Goal: Task Accomplishment & Management: Complete application form

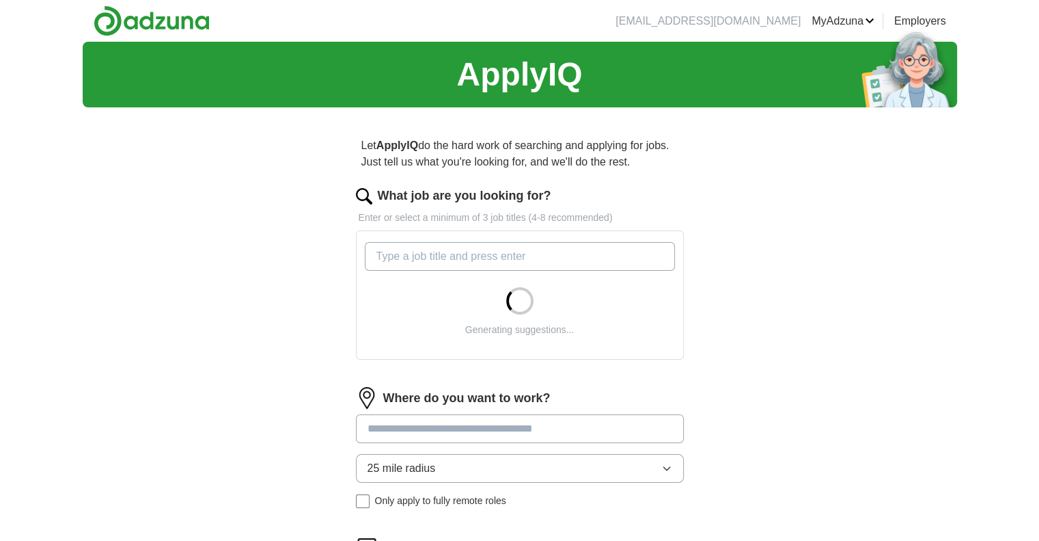
click at [552, 260] on input "What job are you looking for?" at bounding box center [520, 256] width 310 height 29
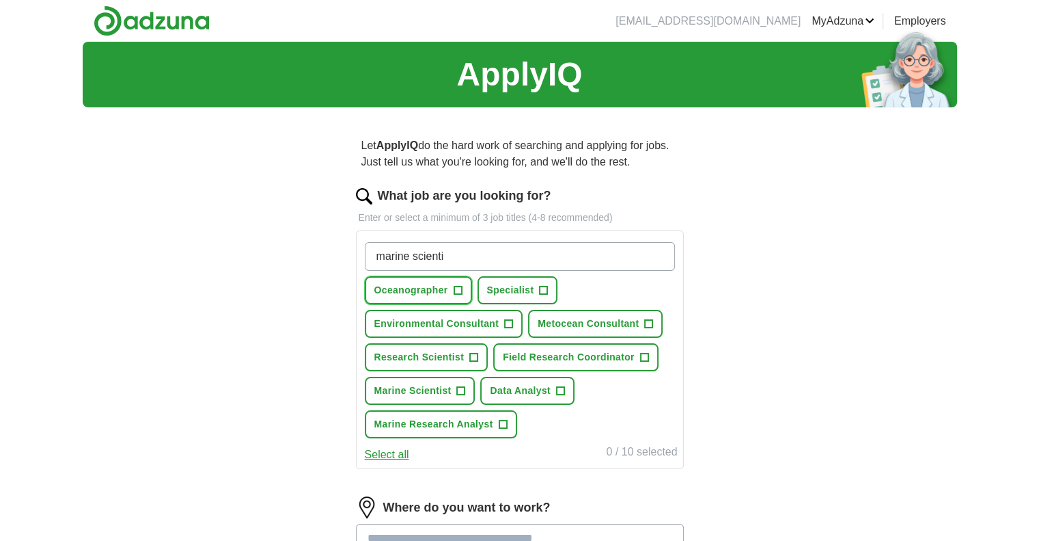
click at [457, 290] on span "+" at bounding box center [458, 290] width 8 height 11
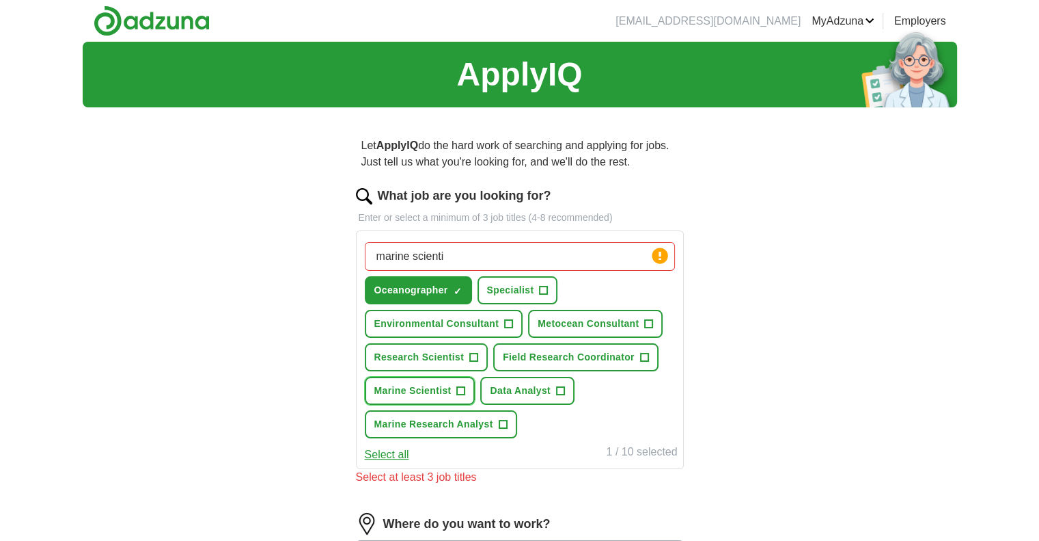
click at [457, 385] on span "+" at bounding box center [461, 390] width 8 height 11
click at [467, 355] on button "Research Scientist +" at bounding box center [427, 357] width 124 height 28
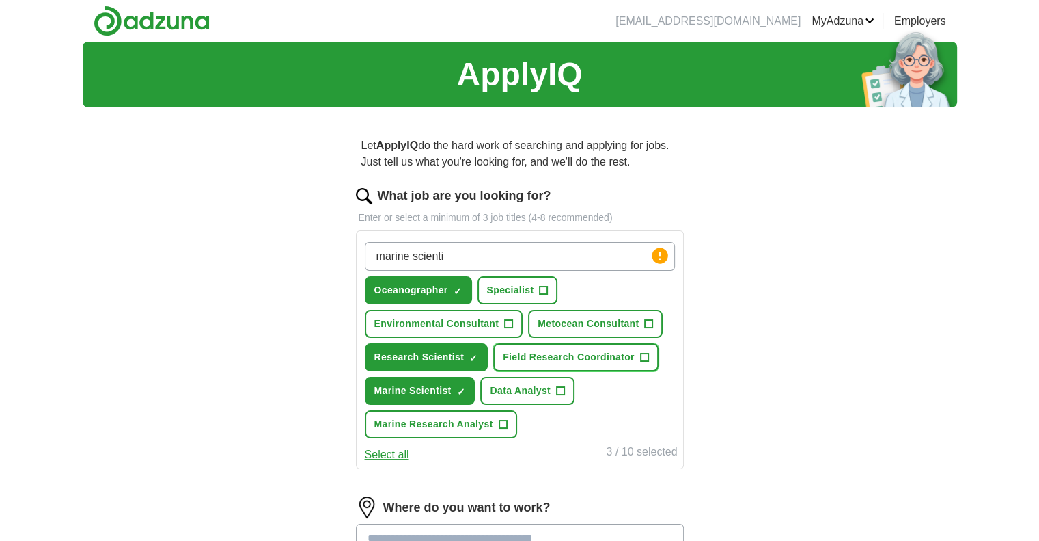
click at [570, 355] on span "Field Research Coordinator" at bounding box center [569, 357] width 132 height 14
click at [593, 362] on span "Field Research Coordinator" at bounding box center [569, 357] width 132 height 14
click at [522, 251] on input "marine scienti" at bounding box center [520, 256] width 310 height 29
type input "marine conservation"
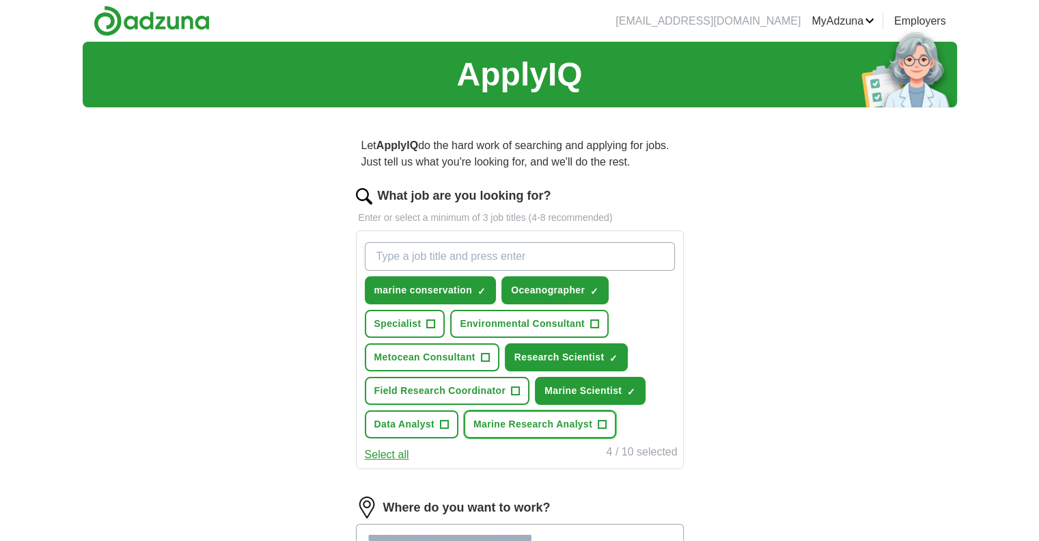
click at [610, 426] on button "Marine Research Analyst +" at bounding box center [540, 424] width 152 height 28
click at [757, 358] on div "ApplyIQ Let ApplyIQ do the hard work of searching and applying for jobs. Just t…" at bounding box center [520, 403] width 875 height 723
click at [558, 254] on input "What job are you looking for?" at bounding box center [520, 256] width 310 height 29
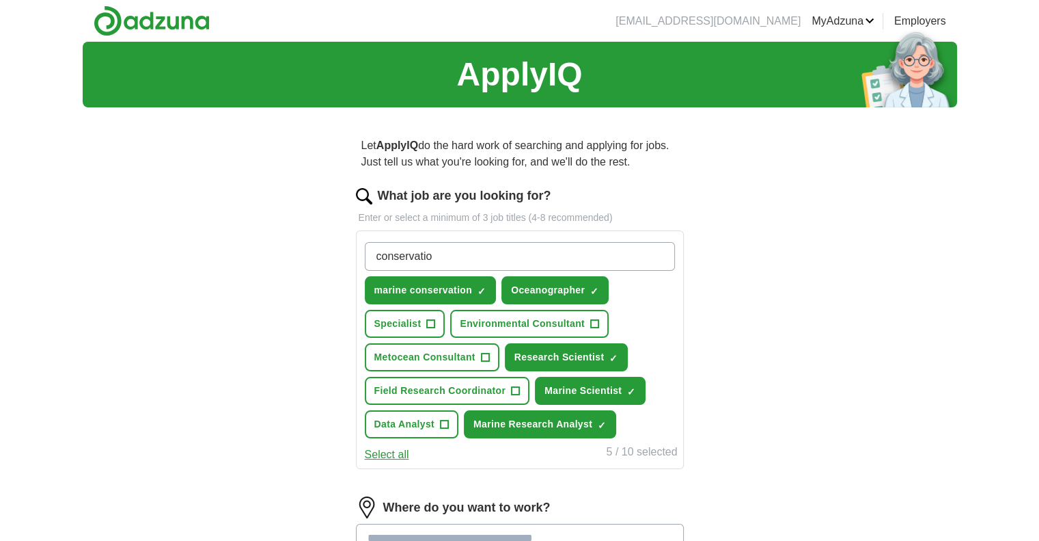
type input "conservation"
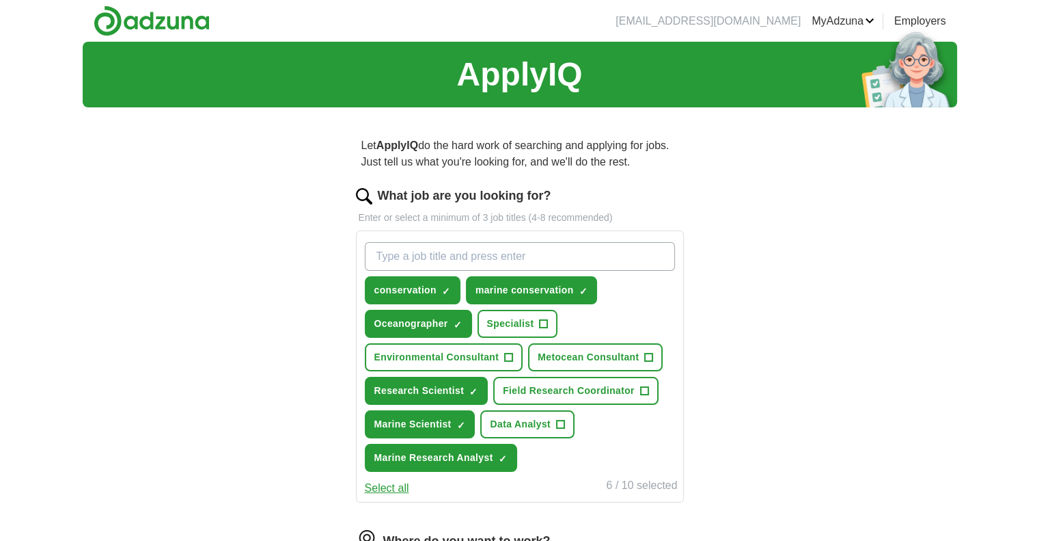
click at [700, 336] on div "Let ApplyIQ do the hard work of searching and applying for jobs. Just tell us w…" at bounding box center [519, 458] width 437 height 680
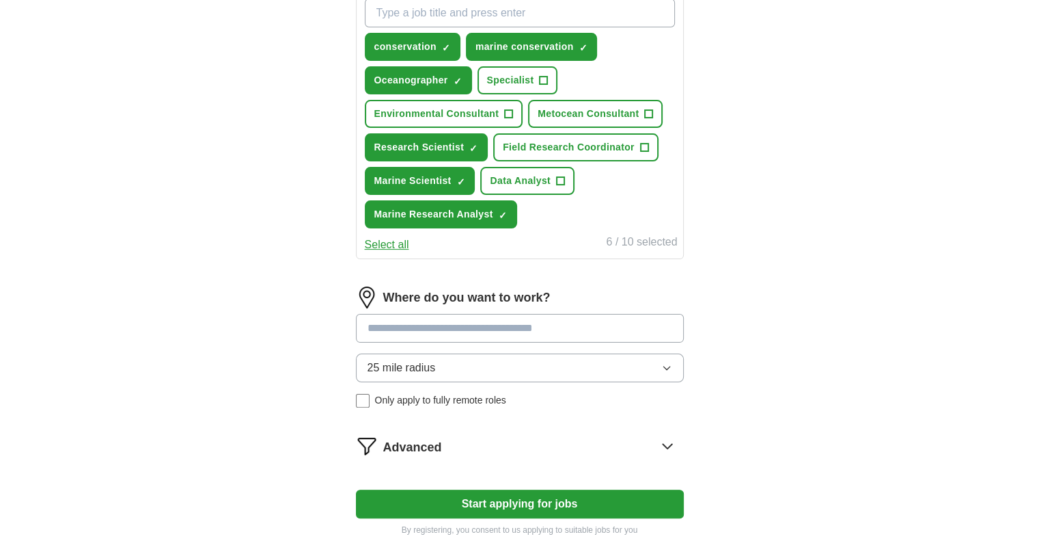
scroll to position [273, 0]
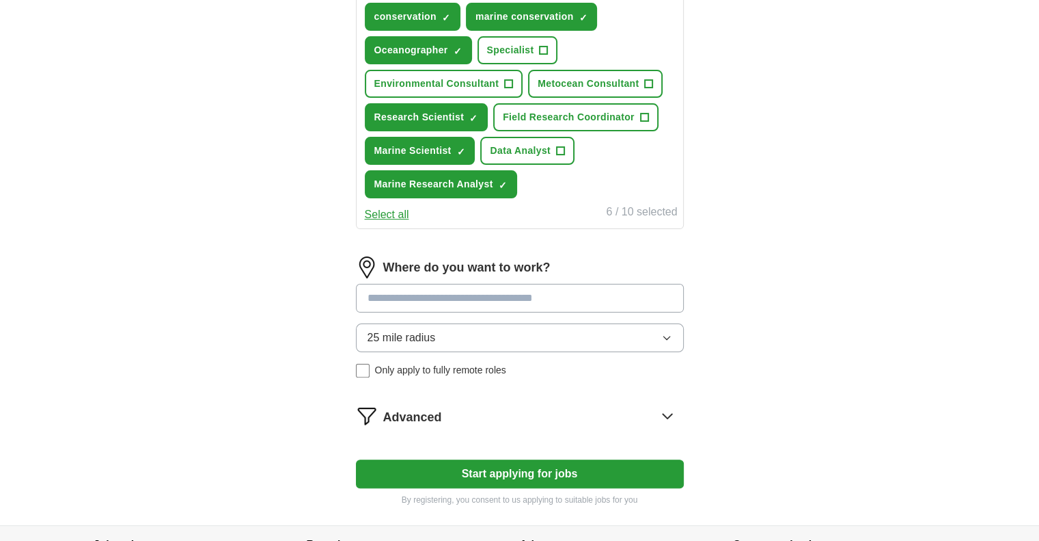
click at [573, 289] on input at bounding box center [520, 298] width 328 height 29
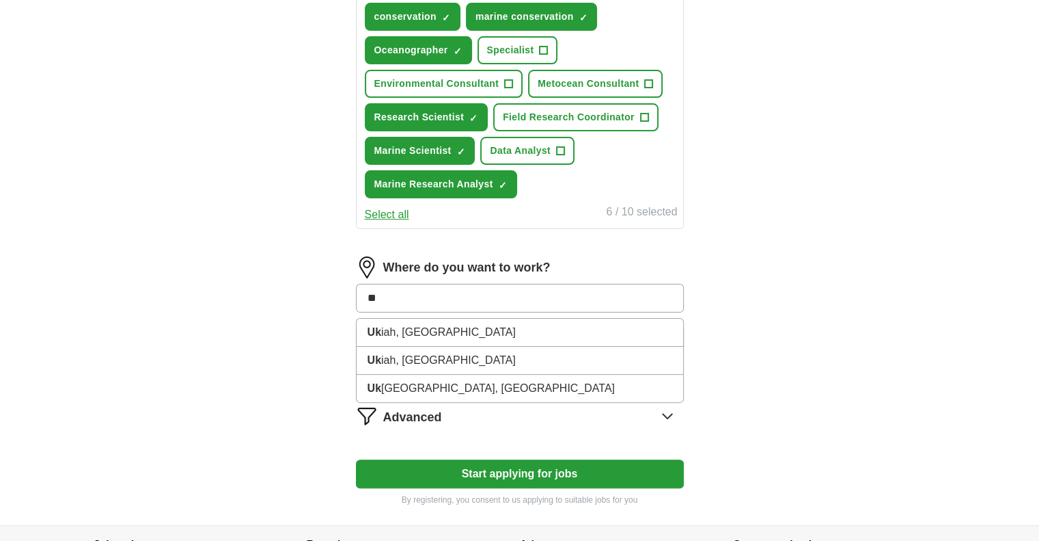
click at [356, 459] on button "Start applying for jobs" at bounding box center [520, 473] width 328 height 29
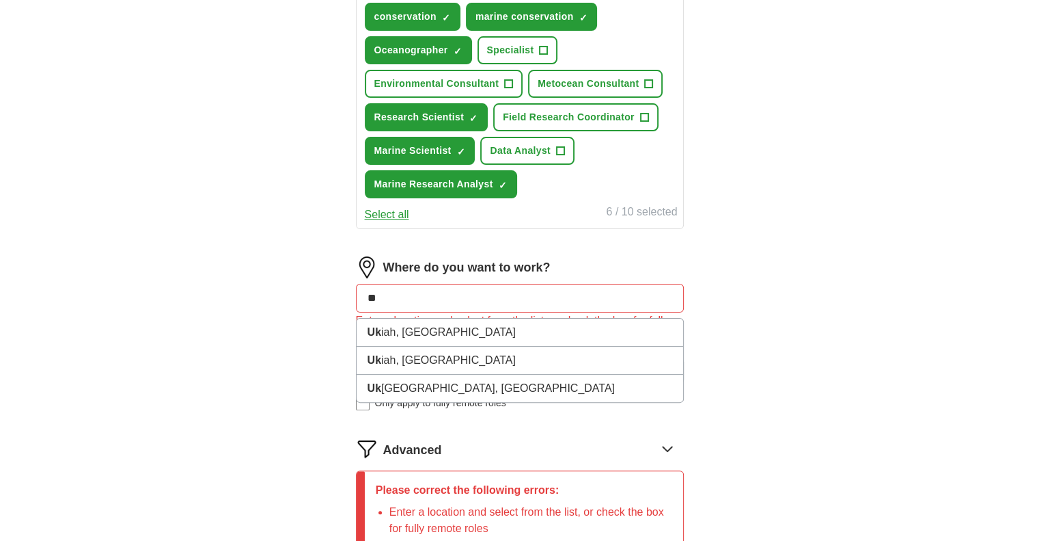
click at [429, 298] on input "**" at bounding box center [520, 298] width 328 height 29
type input "*"
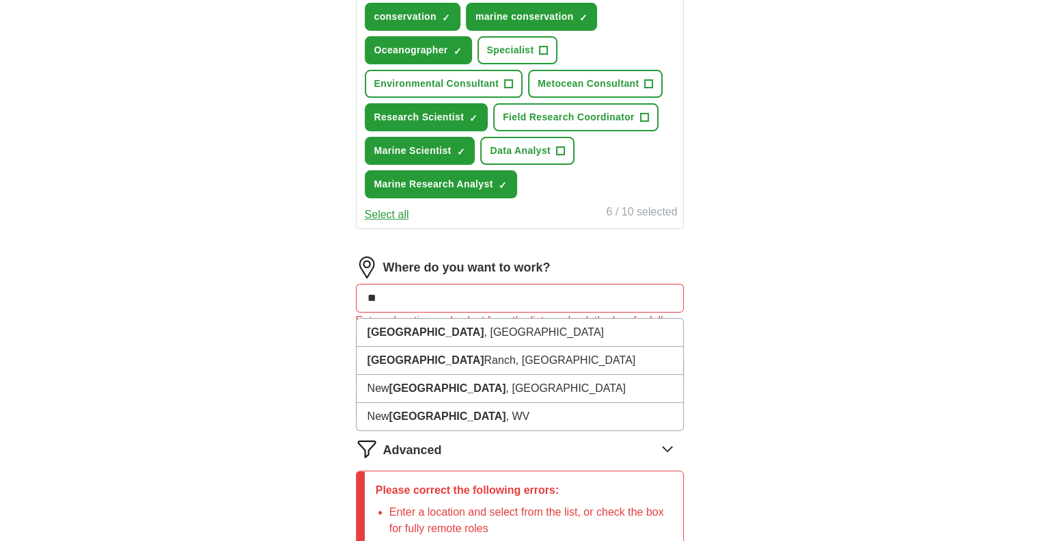
type input "*"
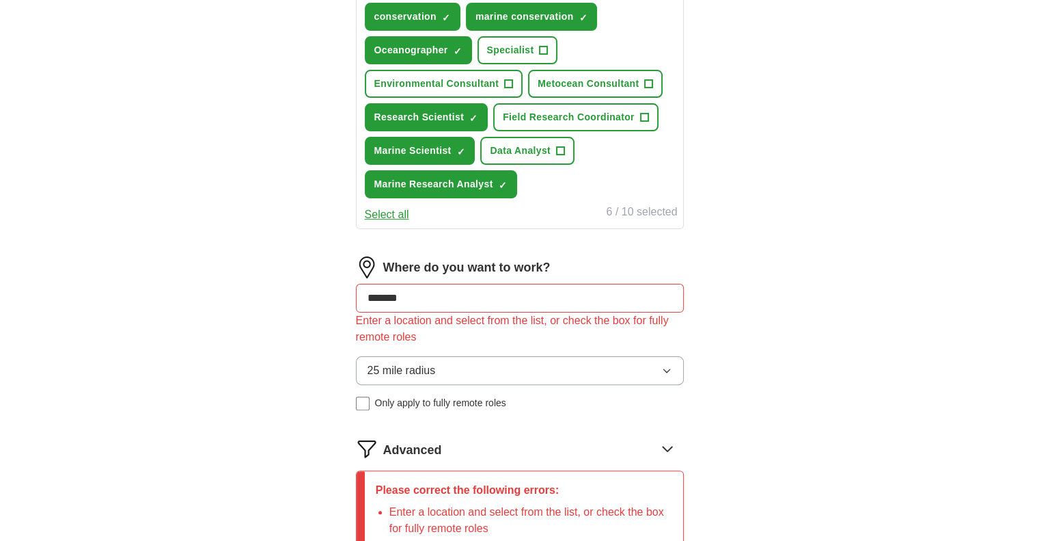
type input "*******"
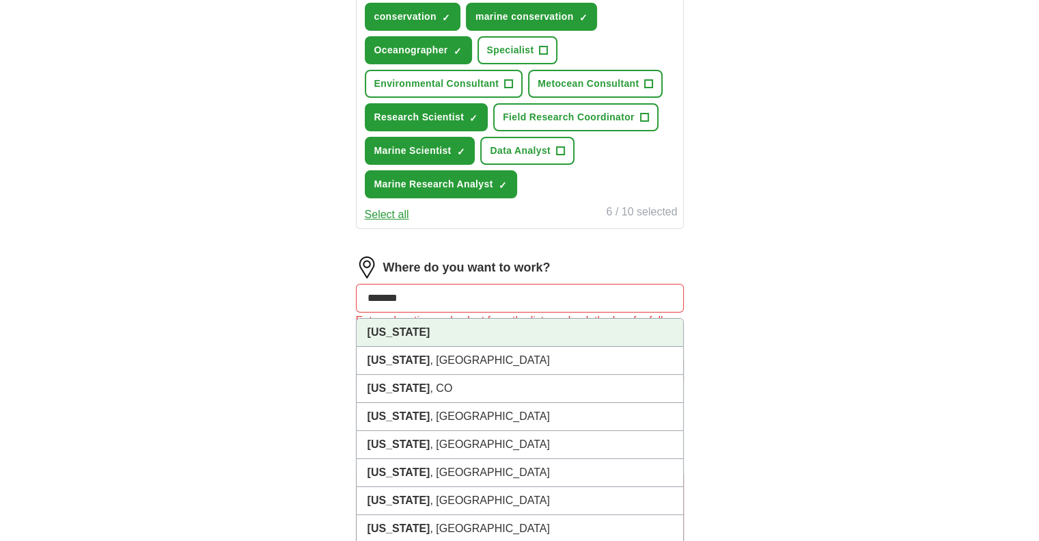
click at [428, 325] on li "[US_STATE]" at bounding box center [520, 332] width 327 height 28
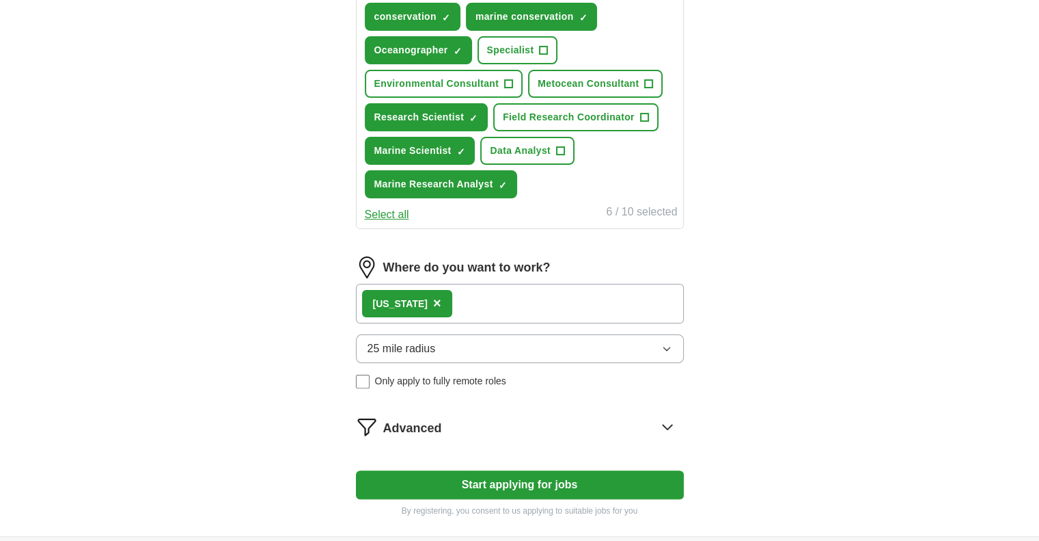
click at [452, 297] on div "[US_STATE] ×" at bounding box center [520, 304] width 328 height 40
click at [426, 298] on div "[US_STATE] ×" at bounding box center [407, 303] width 90 height 27
click at [433, 297] on span "×" at bounding box center [437, 302] width 8 height 15
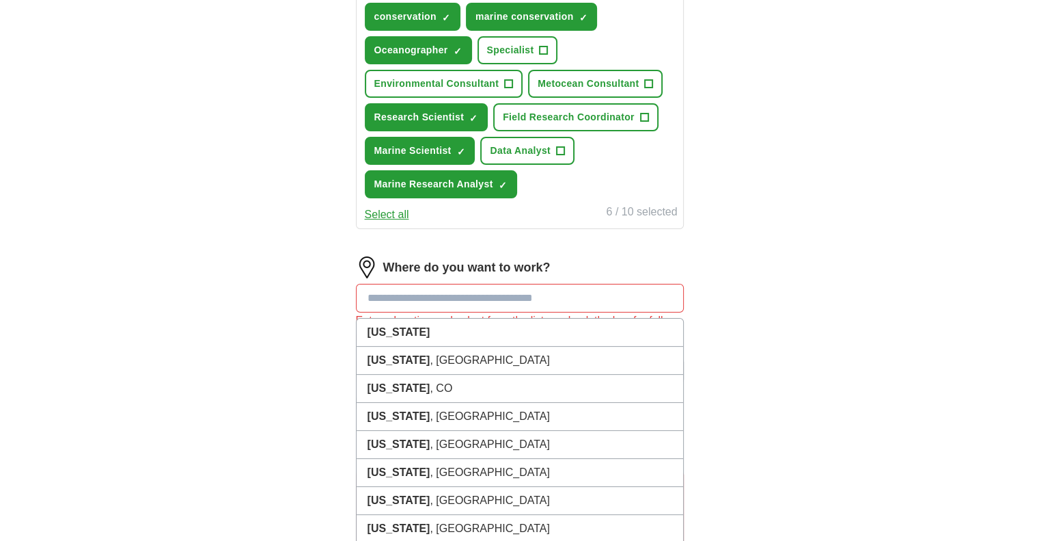
click at [418, 297] on input at bounding box center [520, 298] width 328 height 29
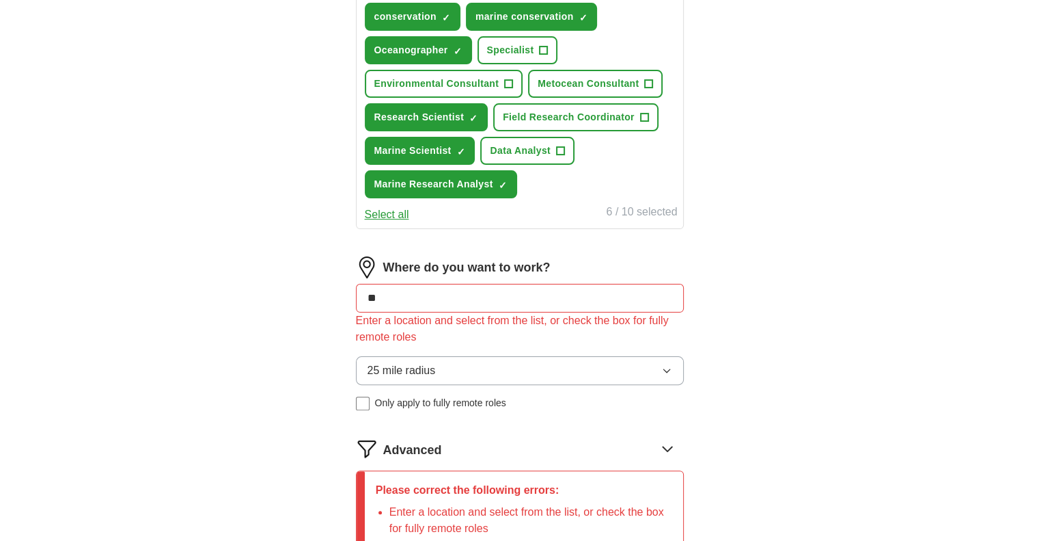
type input "*"
click at [416, 367] on span "25 mile radius" at bounding box center [402, 370] width 68 height 16
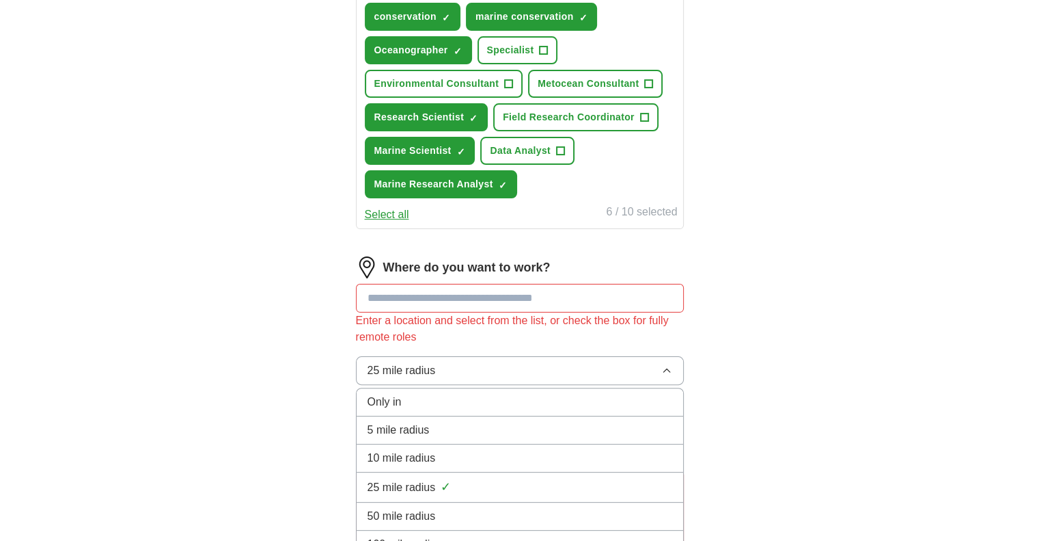
click at [304, 387] on div "Let ApplyIQ do the hard work of searching and applying for jobs. Just tell us w…" at bounding box center [519, 240] width 437 height 791
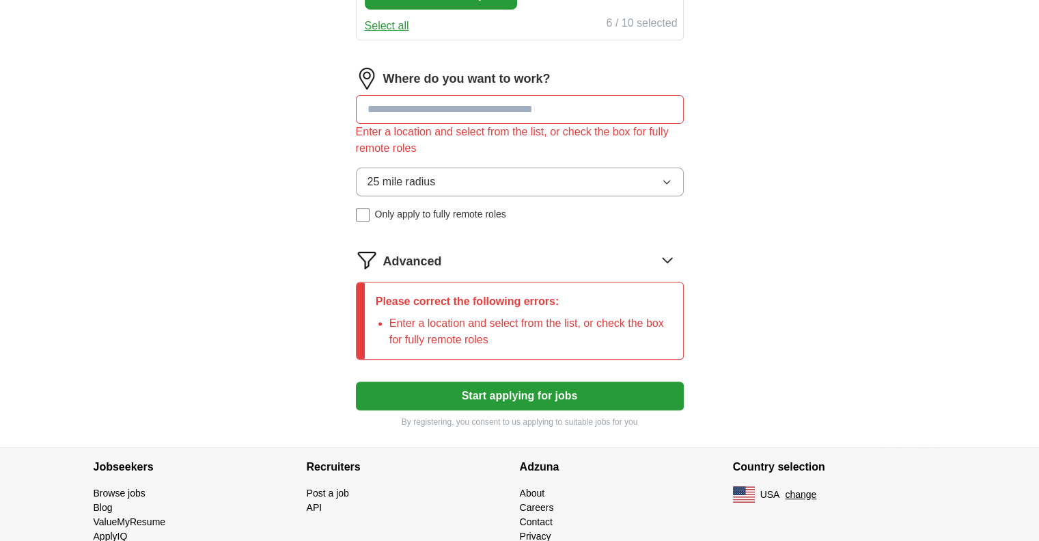
scroll to position [501, 0]
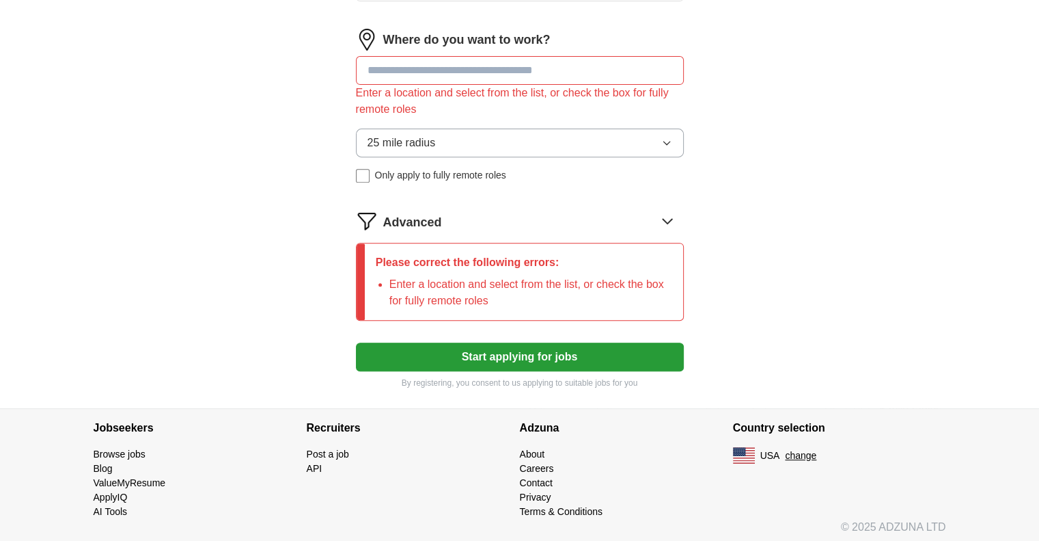
click at [304, 387] on div "Let ApplyIQ do the hard work of searching and applying for jobs. Just tell us w…" at bounding box center [519, 12] width 437 height 791
click at [415, 360] on button "Start applying for jobs" at bounding box center [520, 356] width 328 height 29
click at [506, 65] on input at bounding box center [520, 70] width 328 height 29
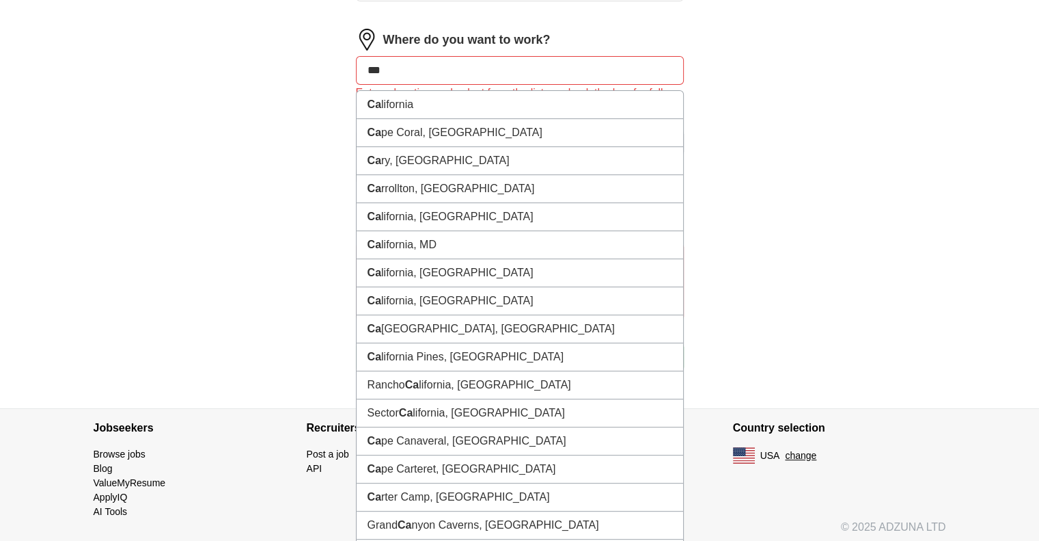
type input "****"
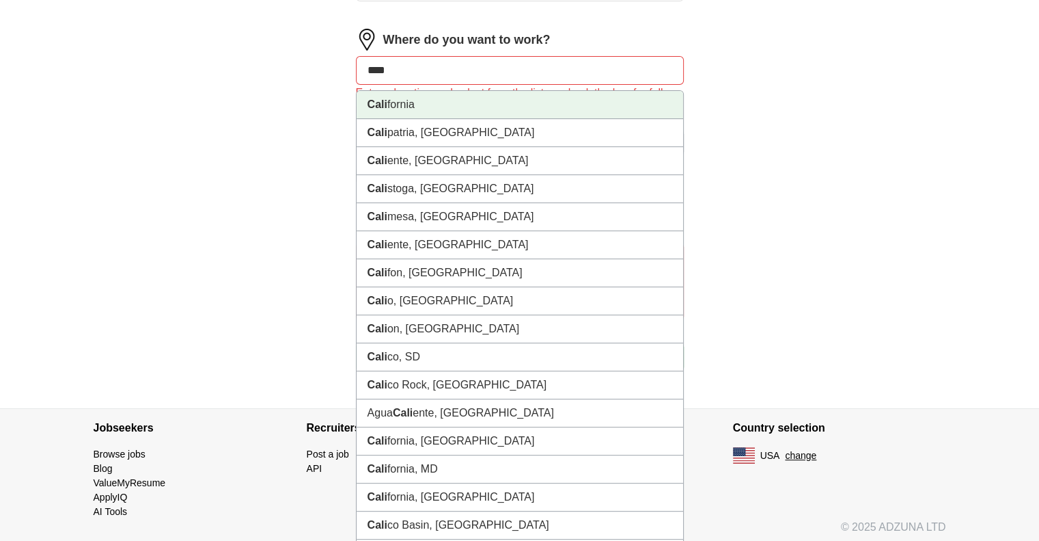
click at [462, 102] on li "Cali fornia" at bounding box center [520, 105] width 327 height 28
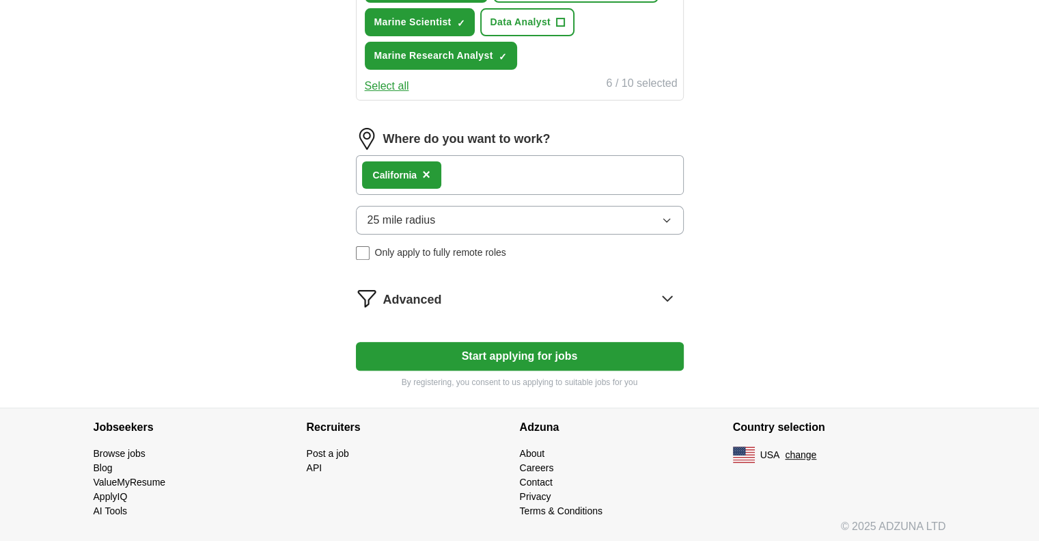
click at [404, 223] on span "25 mile radius" at bounding box center [402, 220] width 68 height 16
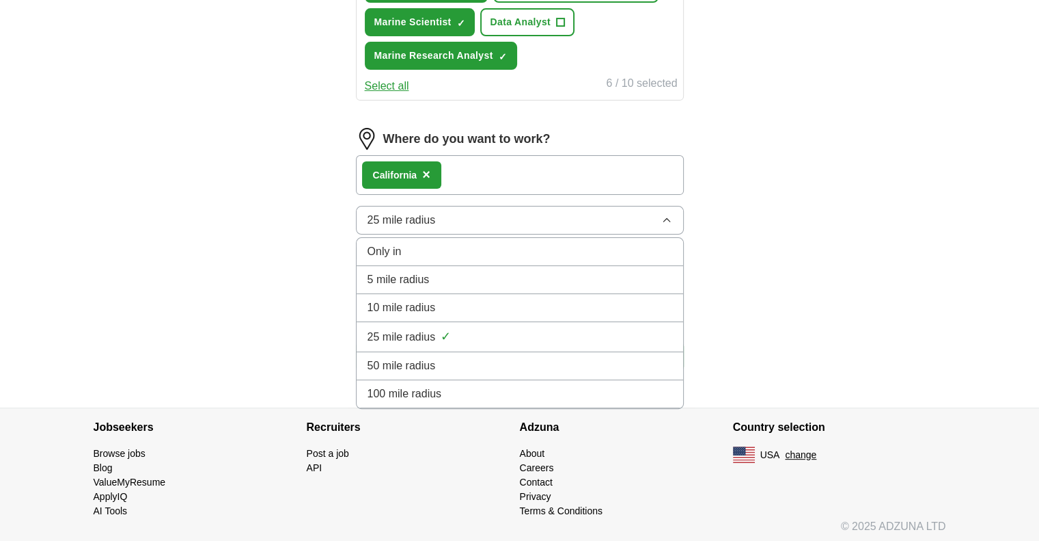
click at [421, 390] on span "100 mile radius" at bounding box center [405, 393] width 74 height 16
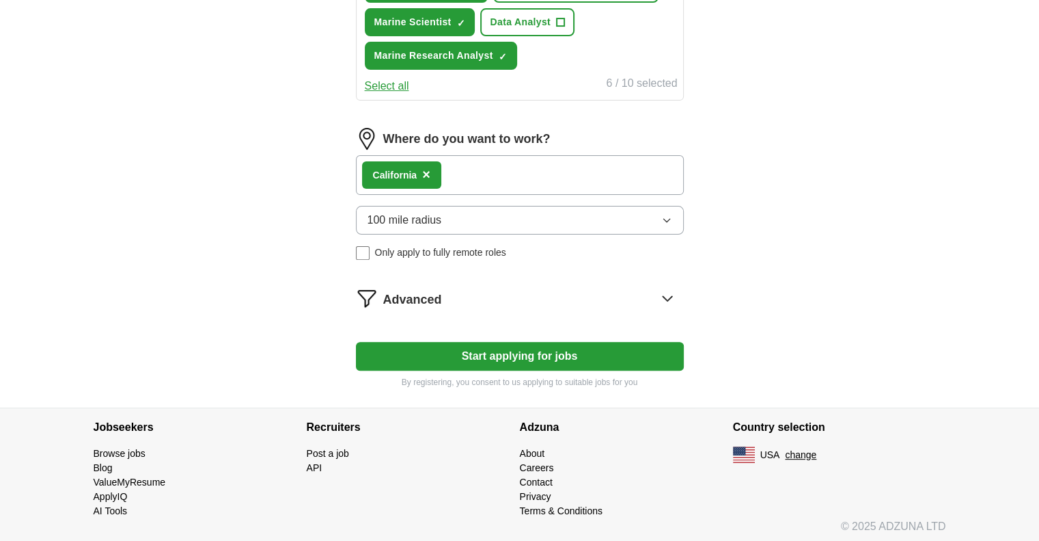
click at [441, 352] on button "Start applying for jobs" at bounding box center [520, 356] width 328 height 29
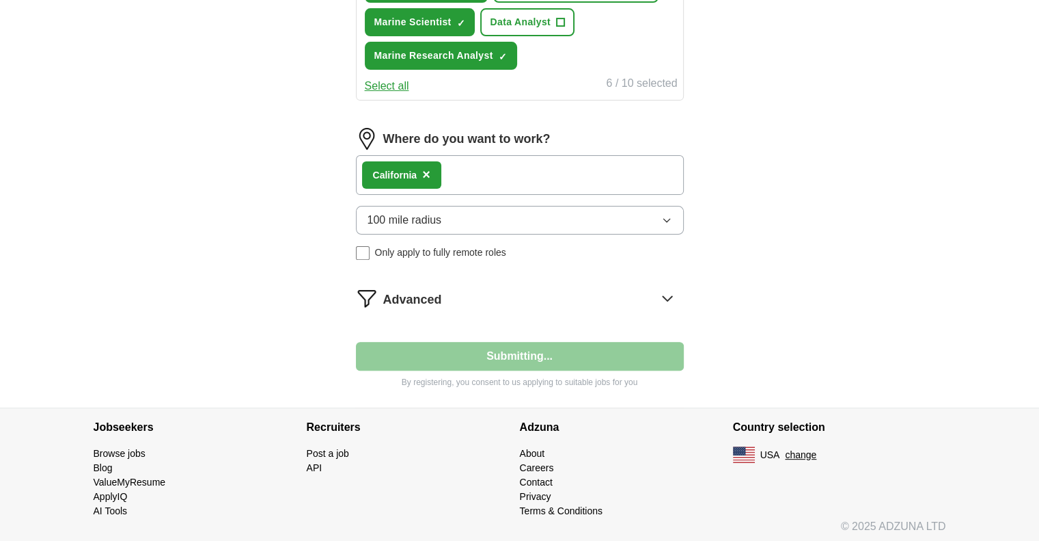
select select "**"
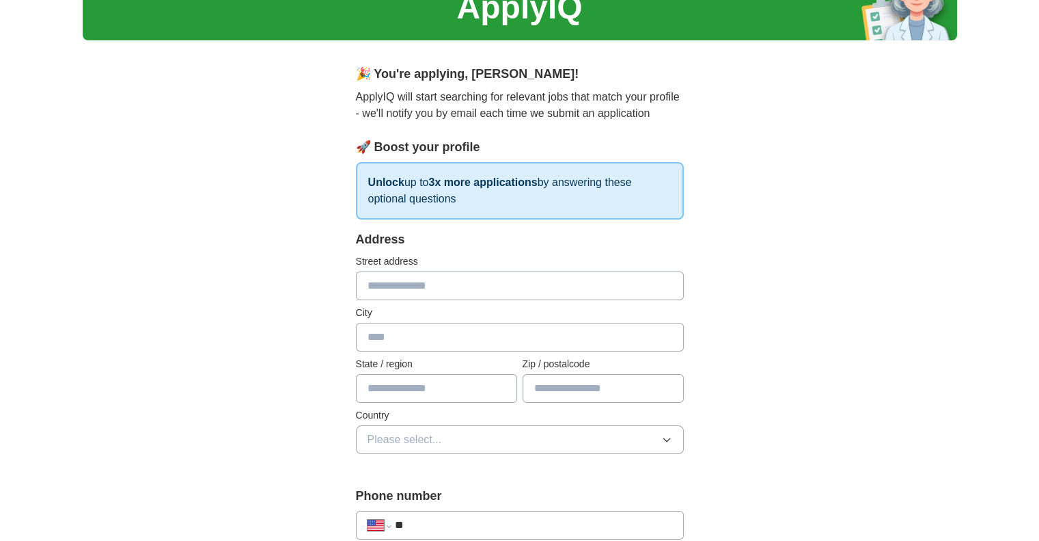
scroll to position [109, 0]
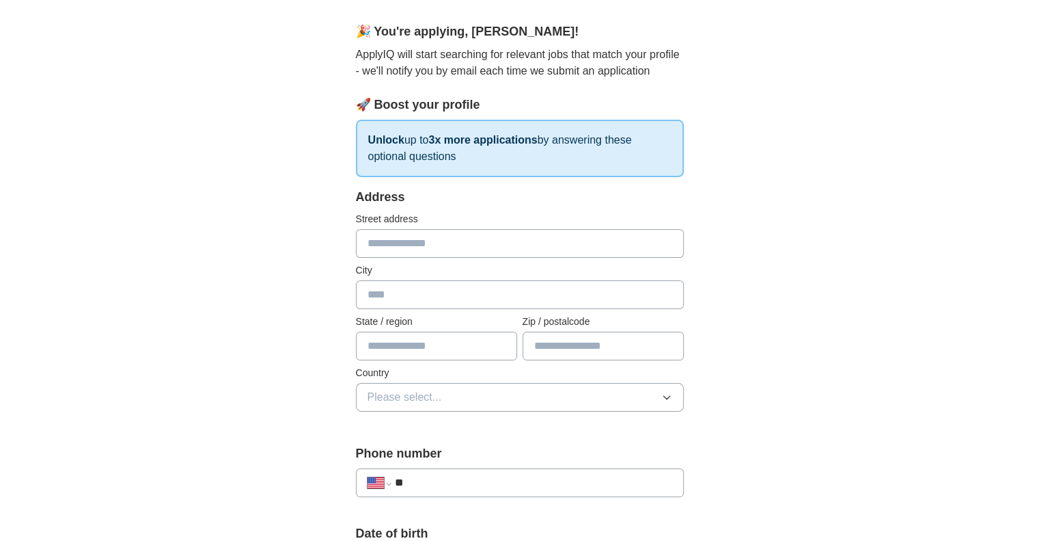
click at [441, 238] on input "text" at bounding box center [520, 243] width 328 height 29
type input "**********"
type input "******"
type input "*****"
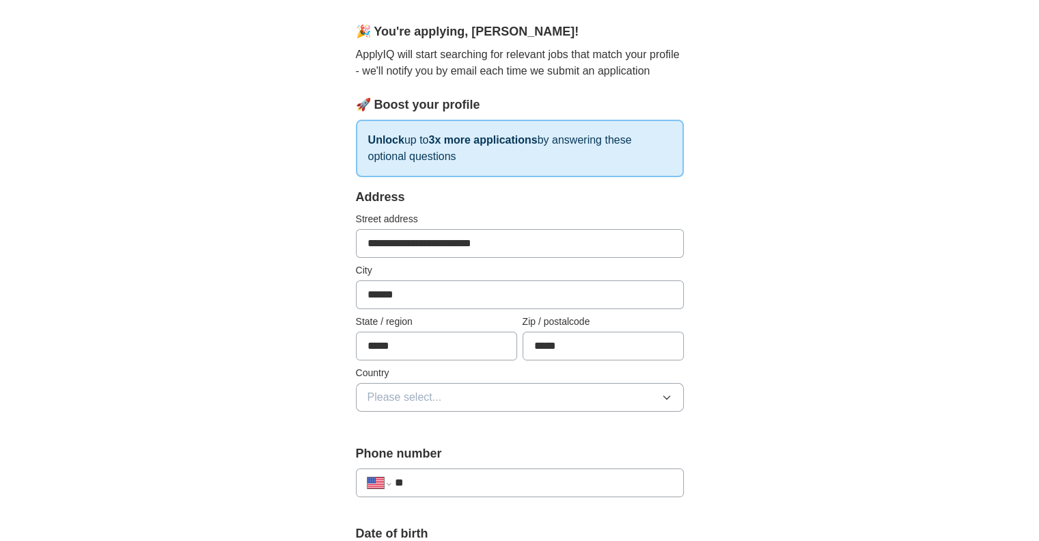
click at [374, 383] on button "Please select..." at bounding box center [520, 397] width 328 height 29
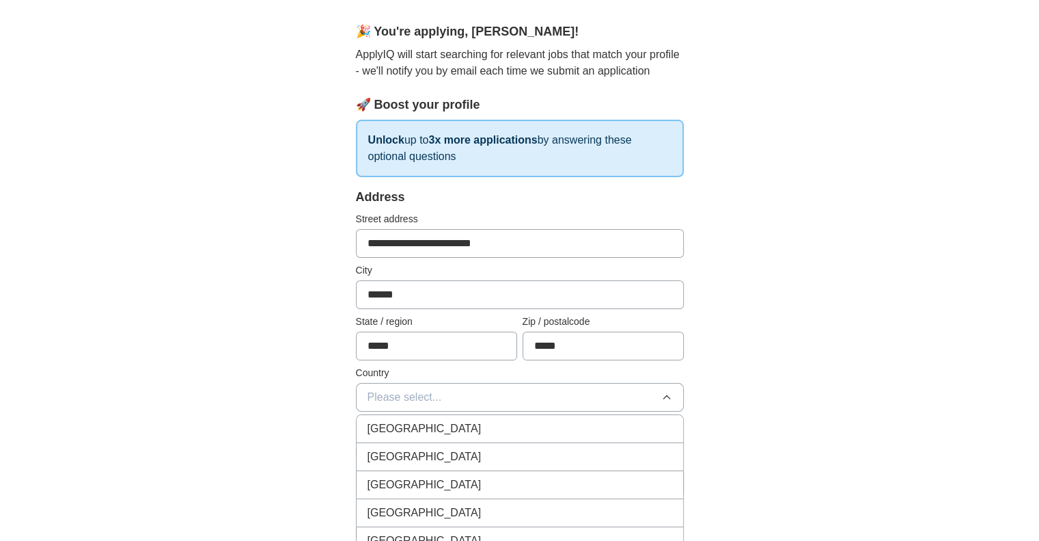
click at [385, 445] on li "[GEOGRAPHIC_DATA]" at bounding box center [520, 457] width 327 height 28
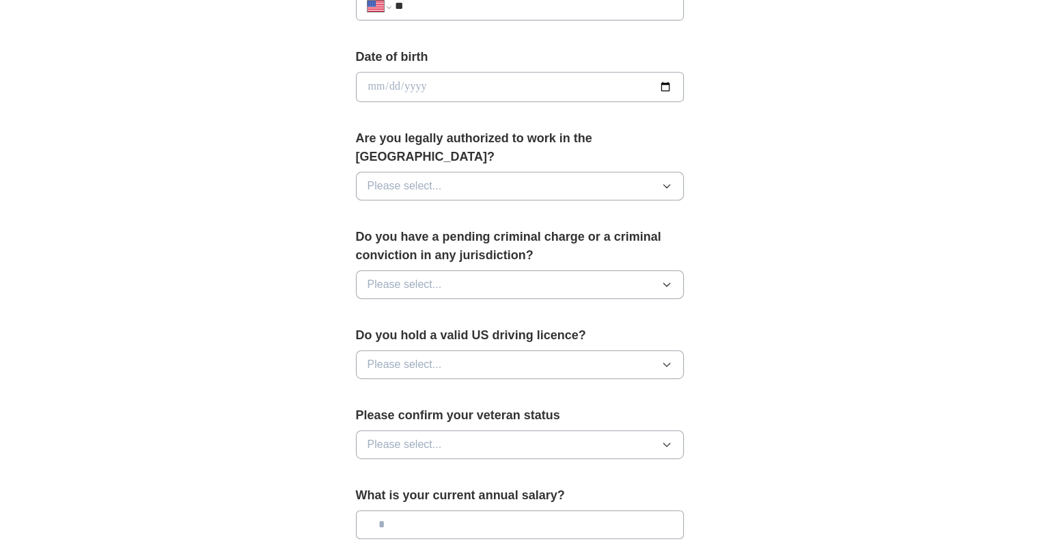
scroll to position [601, 0]
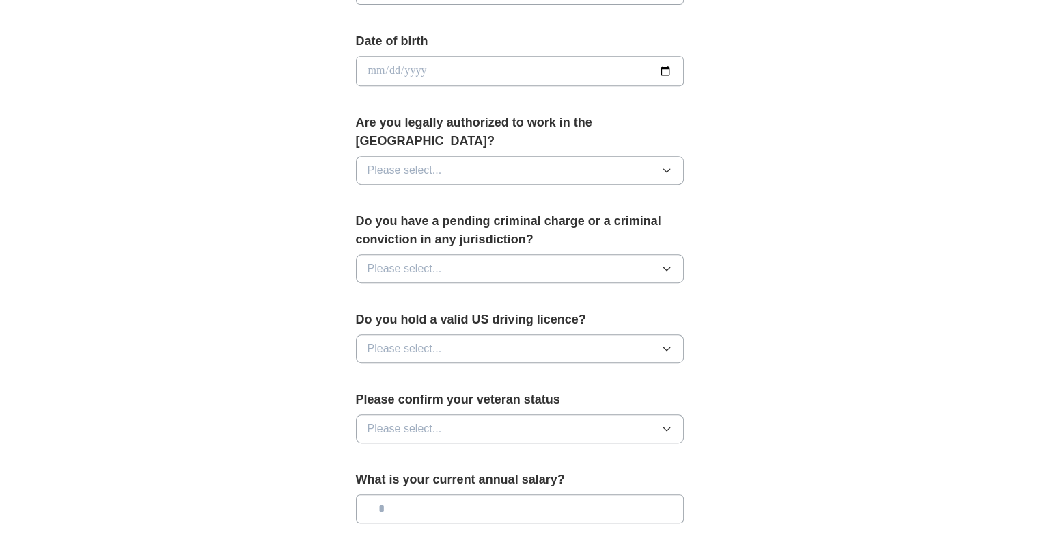
click at [470, 156] on button "Please select..." at bounding box center [520, 170] width 328 height 29
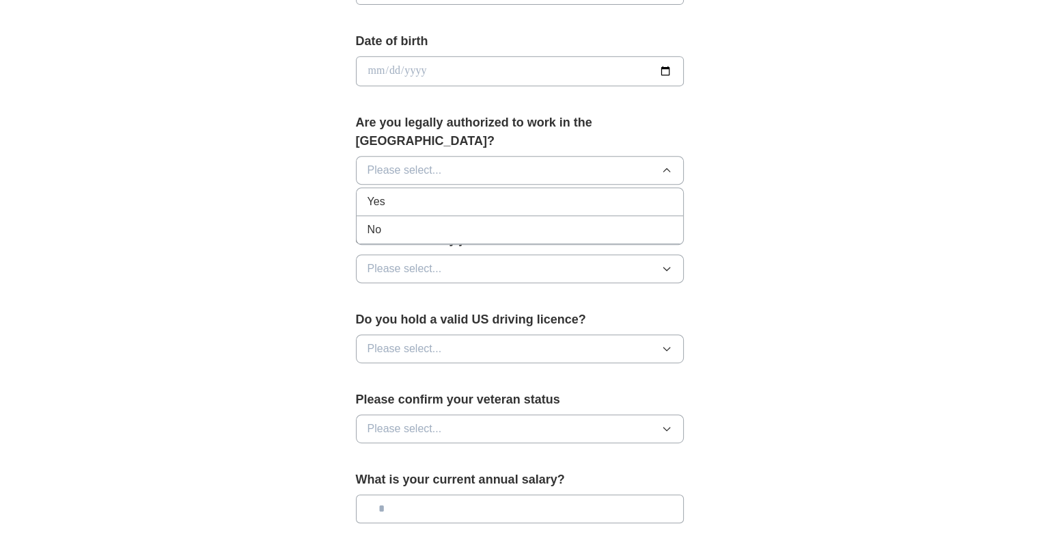
click at [424, 193] on div "Yes" at bounding box center [520, 201] width 305 height 16
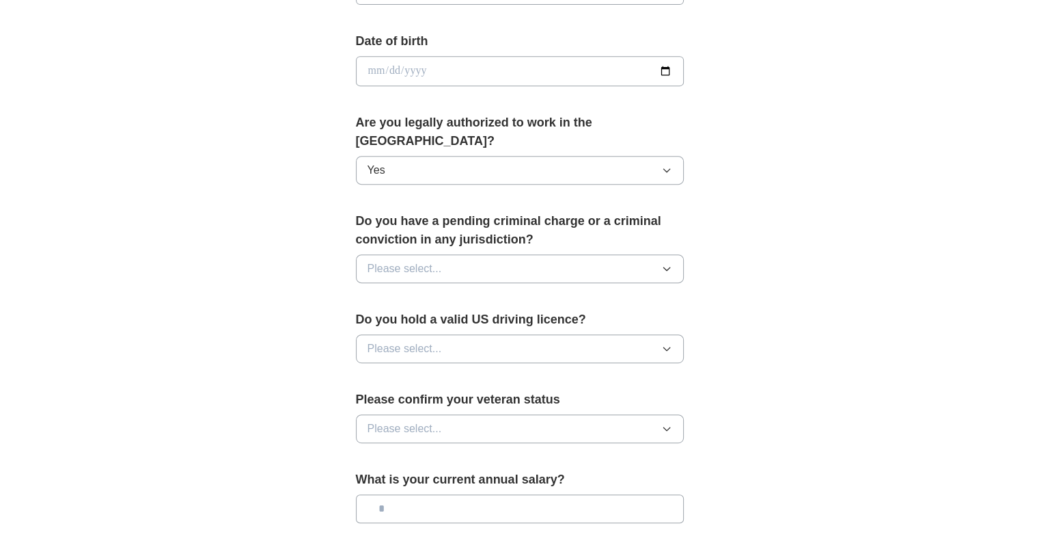
click at [403, 258] on button "Please select..." at bounding box center [520, 268] width 328 height 29
click at [392, 320] on div "No" at bounding box center [520, 328] width 305 height 16
click at [382, 336] on button "Please select..." at bounding box center [520, 348] width 328 height 29
click at [378, 372] on span "Yes" at bounding box center [377, 380] width 18 height 16
click at [383, 414] on button "Please select..." at bounding box center [520, 428] width 328 height 29
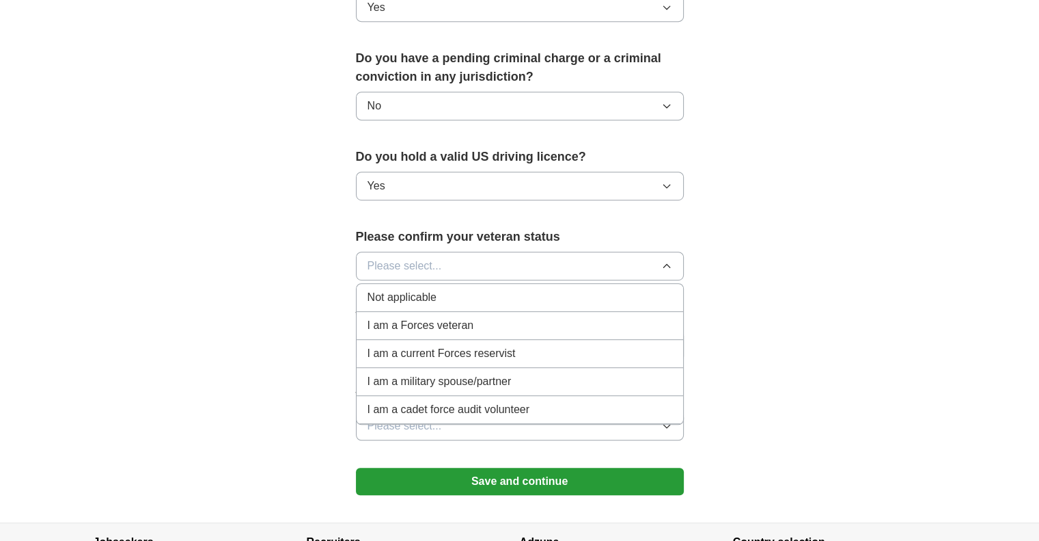
scroll to position [847, 0]
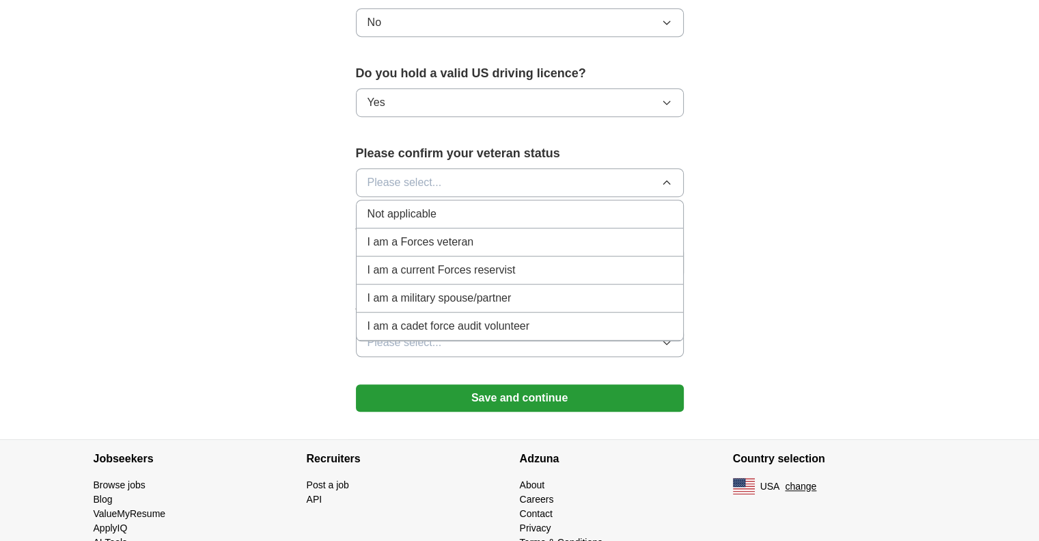
click at [401, 202] on li "Not applicable" at bounding box center [520, 214] width 327 height 28
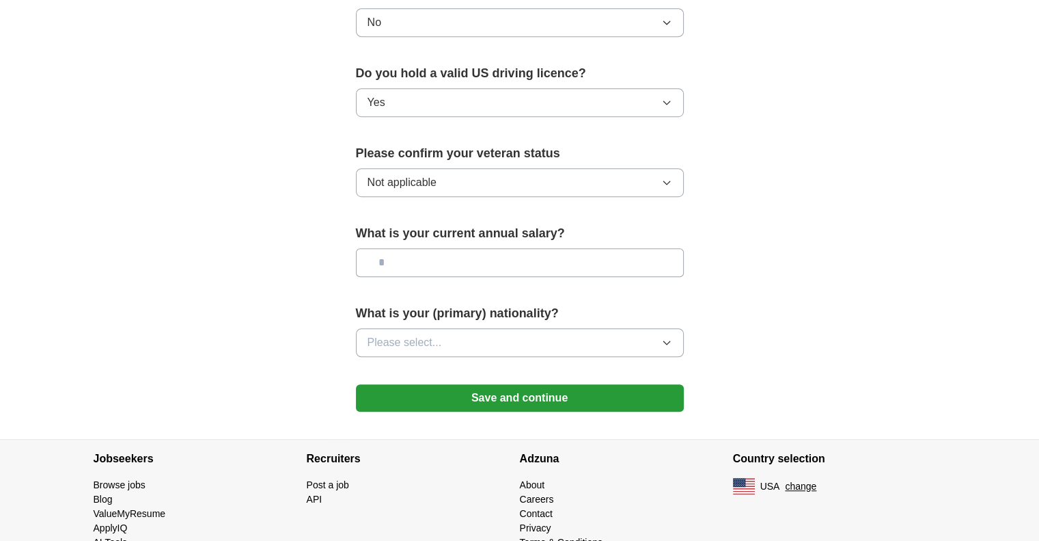
click at [396, 248] on input "text" at bounding box center [520, 262] width 328 height 29
drag, startPoint x: 326, startPoint y: 292, endPoint x: 383, endPoint y: 371, distance: 97.9
click at [410, 334] on span "Please select..." at bounding box center [405, 342] width 74 height 16
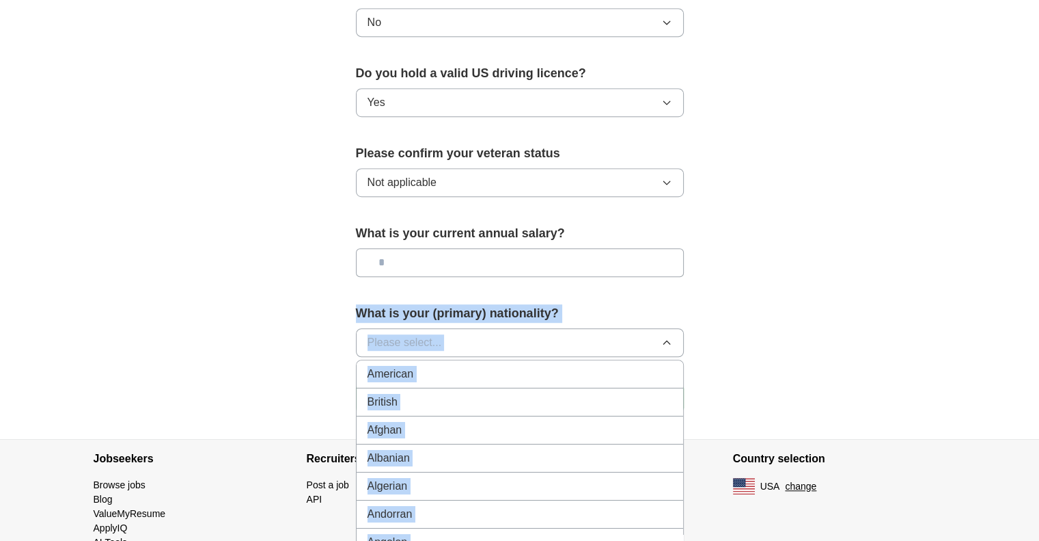
click at [409, 366] on span "American" at bounding box center [391, 374] width 46 height 16
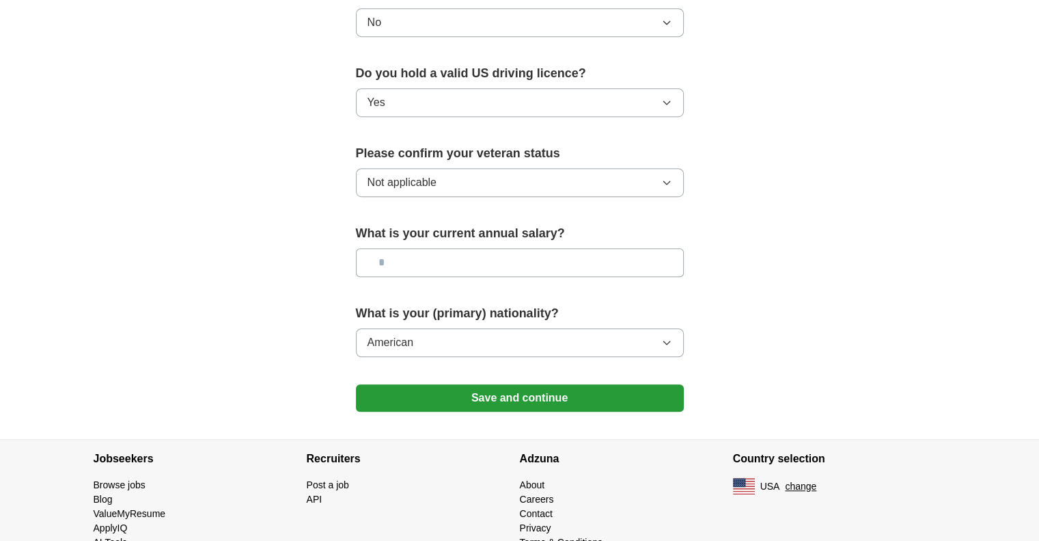
click at [396, 384] on button "Save and continue" at bounding box center [520, 397] width 328 height 27
